Goal: Book appointment/travel/reservation

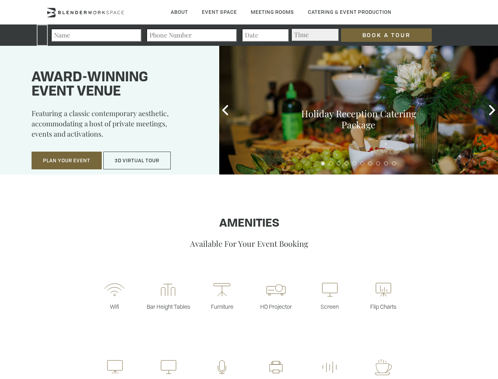
type div "[DATE]"
click at [380, 35] on input "Book a Tour" at bounding box center [386, 34] width 91 height 13
click at [67, 161] on button "Plan Your Event" at bounding box center [67, 160] width 70 height 18
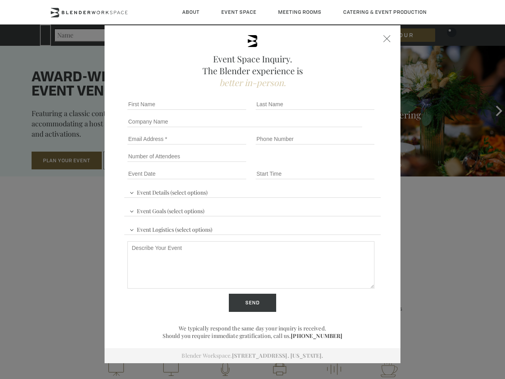
click at [137, 161] on input "Number of Attendees" at bounding box center [186, 156] width 119 height 11
